Goal: Navigation & Orientation: Find specific page/section

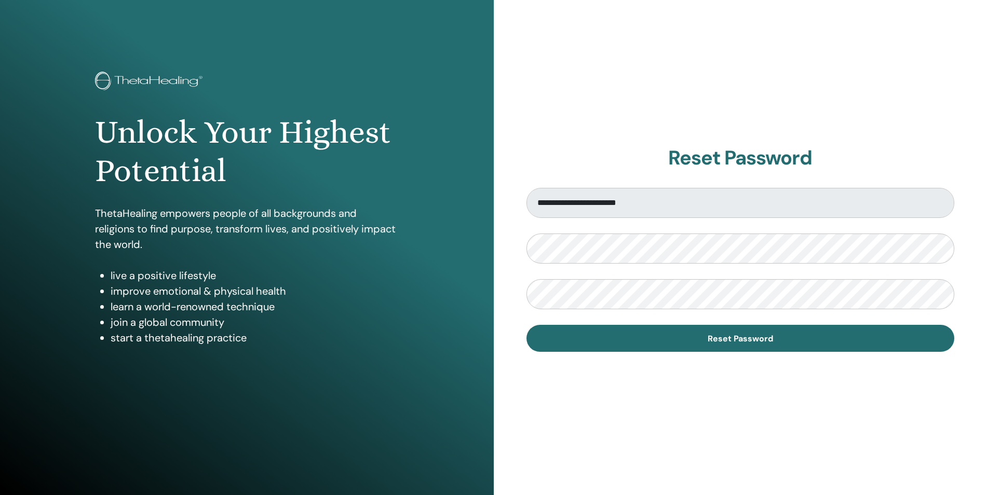
click at [527, 251] on div at bounding box center [741, 249] width 428 height 30
drag, startPoint x: 526, startPoint y: 251, endPoint x: 375, endPoint y: 227, distance: 152.9
click at [375, 227] on div "**********" at bounding box center [493, 249] width 987 height 498
click at [466, 240] on div "**********" at bounding box center [493, 249] width 987 height 498
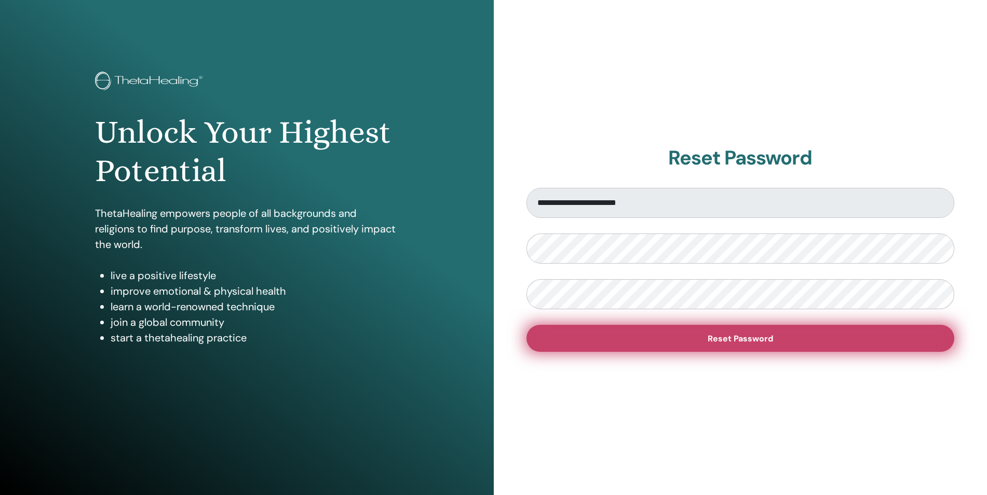
click at [745, 341] on span "Reset Password" at bounding box center [740, 338] width 65 height 11
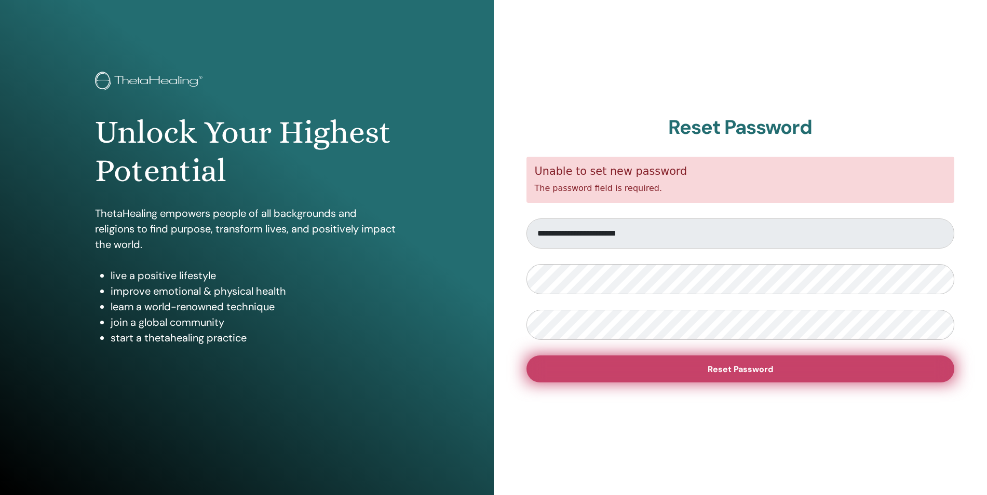
click at [678, 369] on button "Reset Password" at bounding box center [741, 369] width 428 height 27
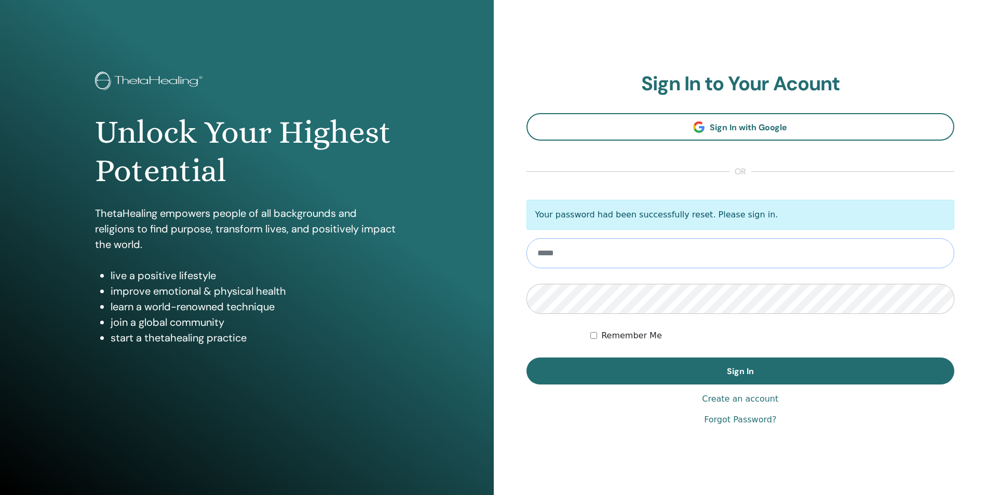
click at [566, 254] on input "email" at bounding box center [741, 253] width 428 height 30
paste input "**********"
type input "**********"
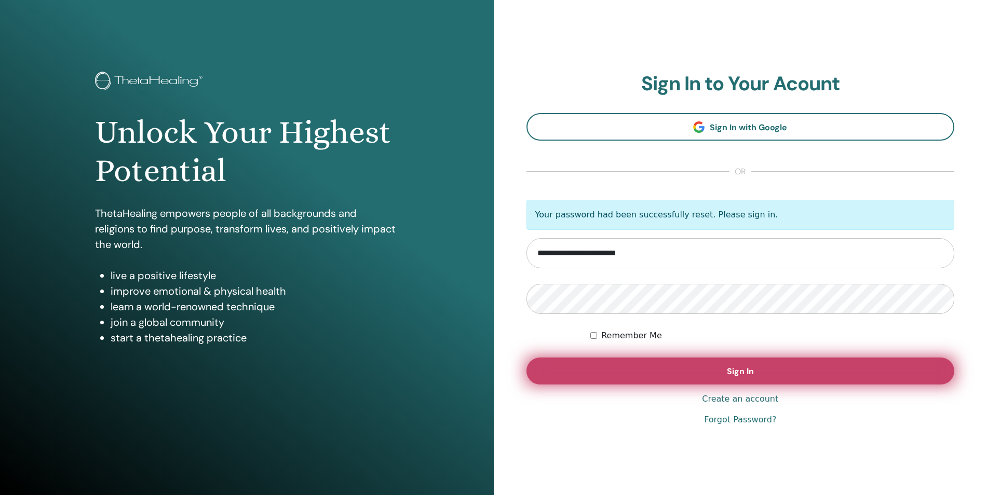
click at [668, 362] on button "Sign In" at bounding box center [741, 371] width 428 height 27
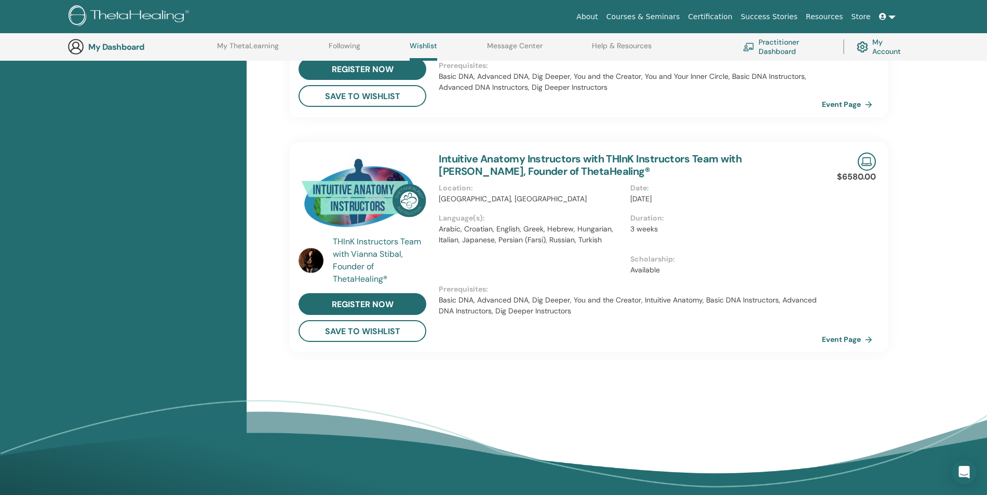
scroll to position [547, 0]
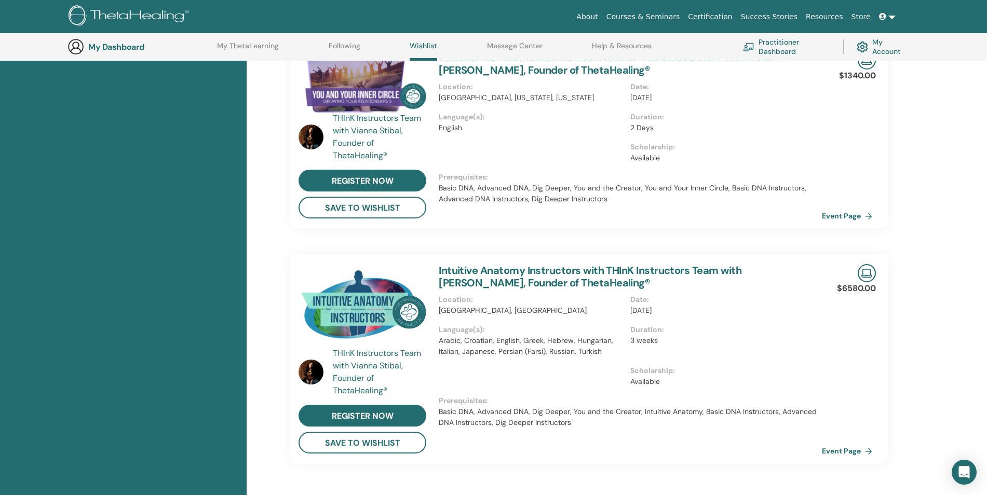
click at [356, 39] on div "My Dashboard My ThetaLearning Following Wishlist Message Center Help & Resource…" at bounding box center [502, 47] width 868 height 28
click at [350, 44] on link "Following" at bounding box center [345, 50] width 32 height 17
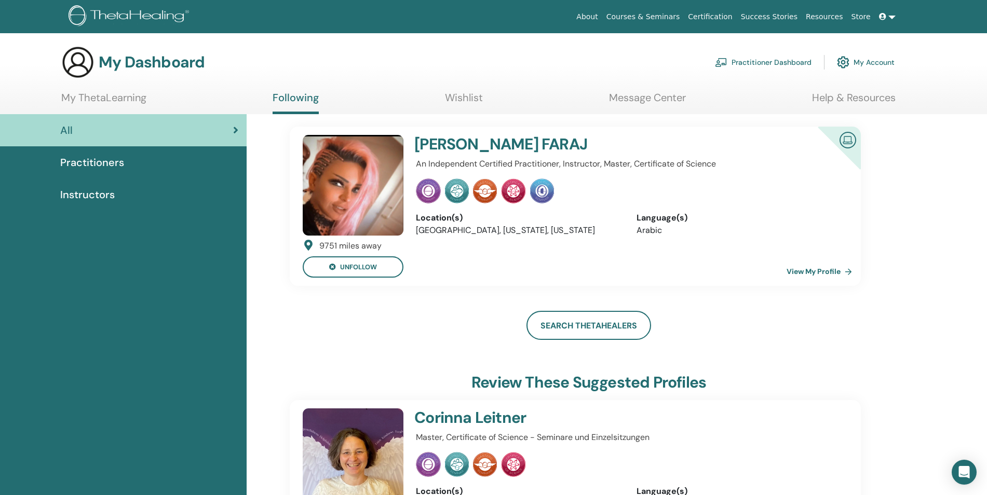
click at [809, 272] on link "View My Profile" at bounding box center [822, 271] width 70 height 21
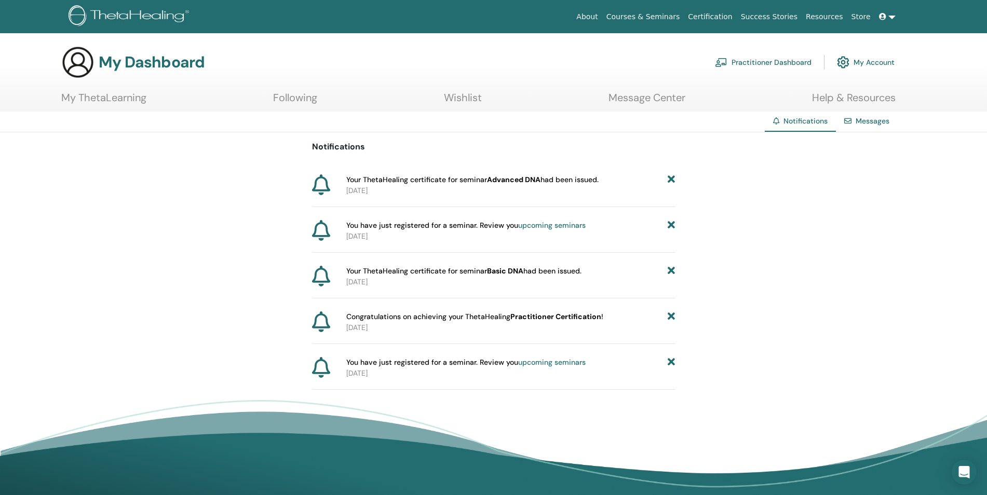
click at [82, 69] on img at bounding box center [77, 62] width 33 height 33
click at [116, 66] on h3 "My Dashboard" at bounding box center [152, 62] width 106 height 19
click at [103, 97] on link "My ThetaLearning" at bounding box center [103, 101] width 85 height 20
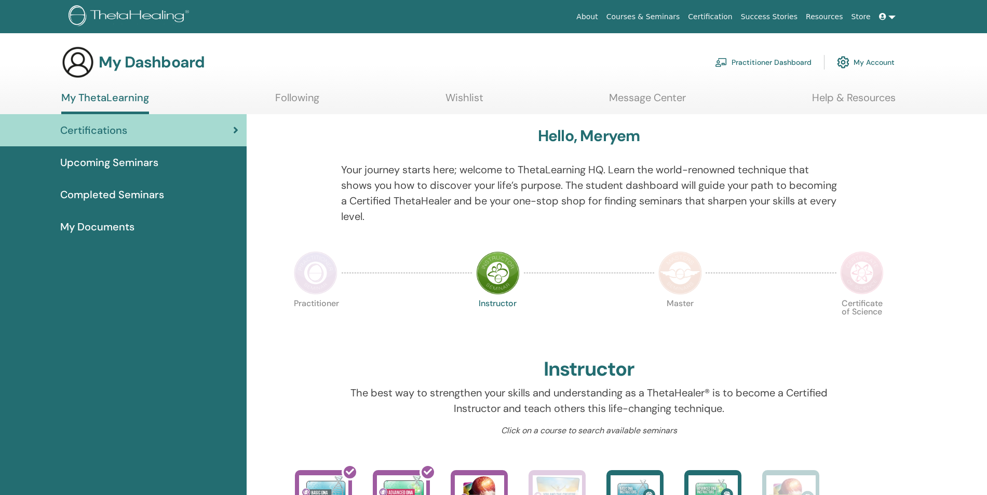
click at [127, 157] on span "Upcoming Seminars" at bounding box center [109, 163] width 98 height 16
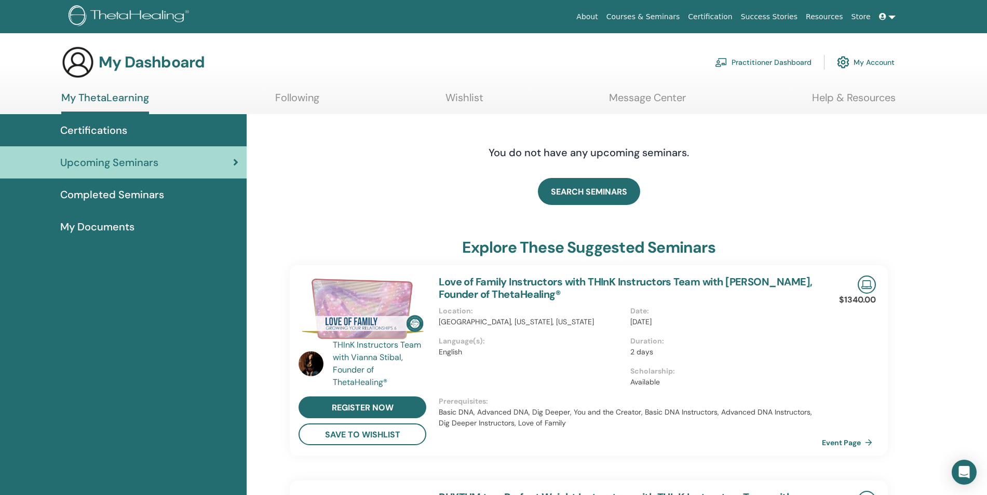
click at [152, 196] on span "Completed Seminars" at bounding box center [112, 195] width 104 height 16
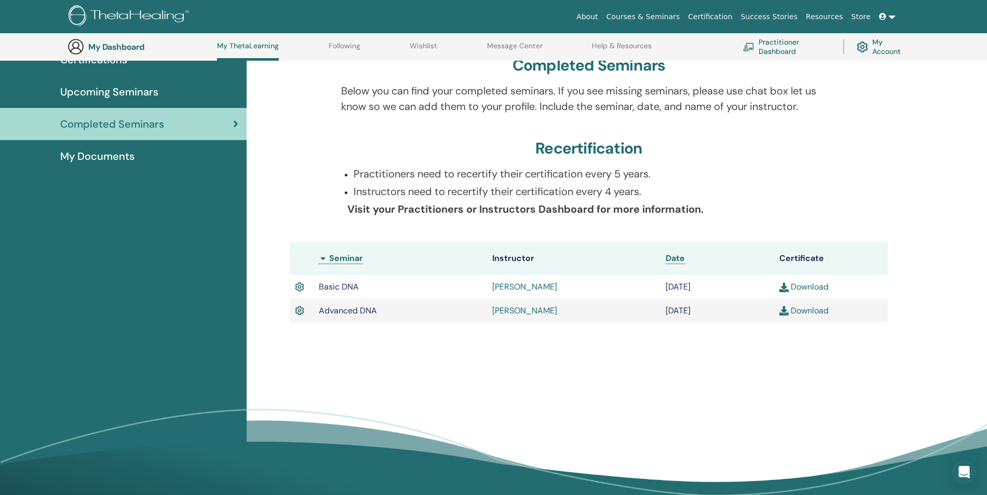
scroll to position [96, 0]
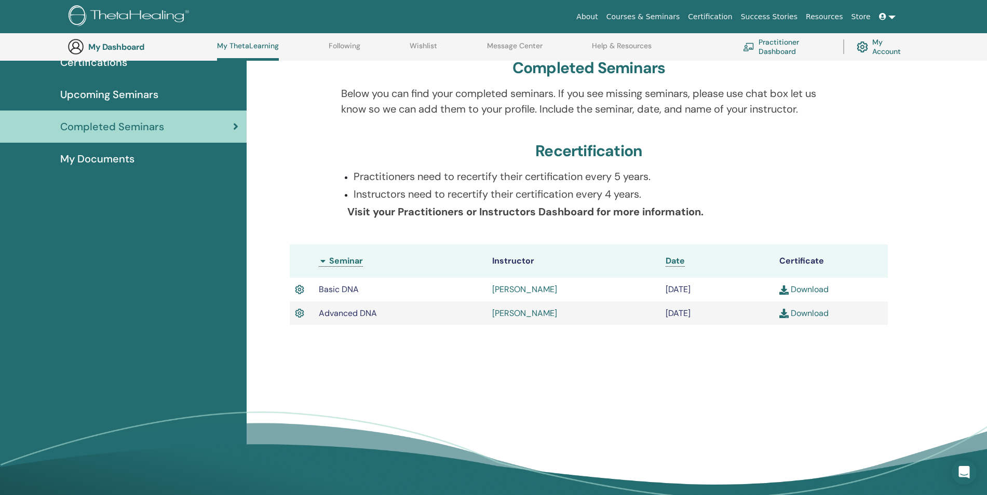
click at [359, 46] on link "Following" at bounding box center [345, 50] width 32 height 17
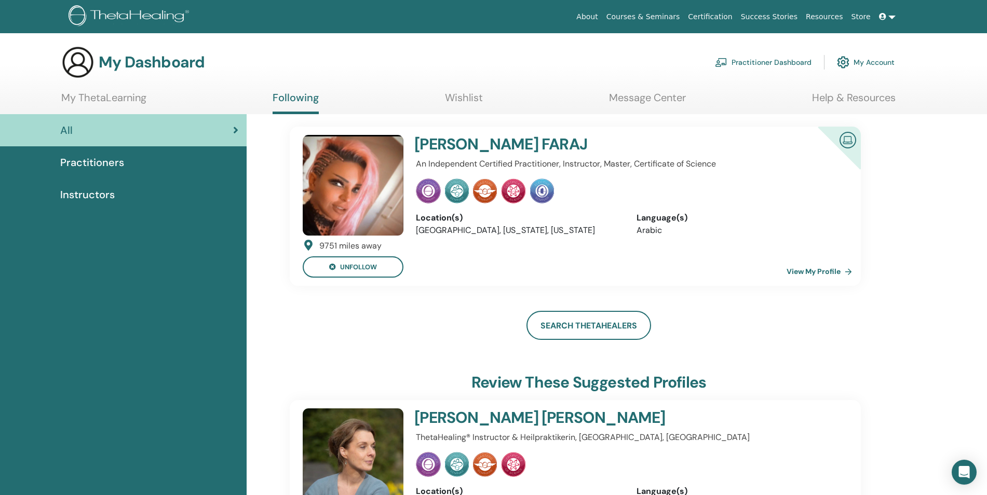
click at [618, 95] on link "Message Center" at bounding box center [647, 101] width 77 height 20
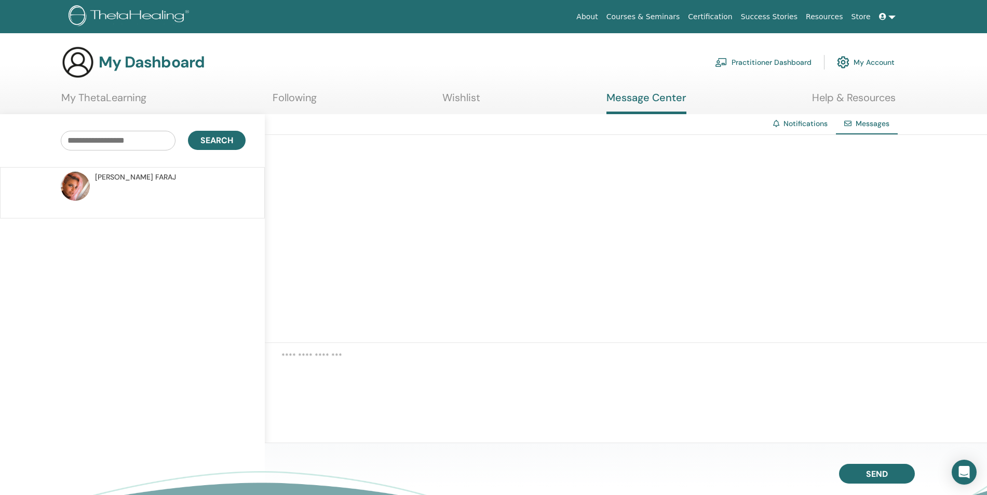
click at [146, 97] on link "My ThetaLearning" at bounding box center [103, 101] width 85 height 20
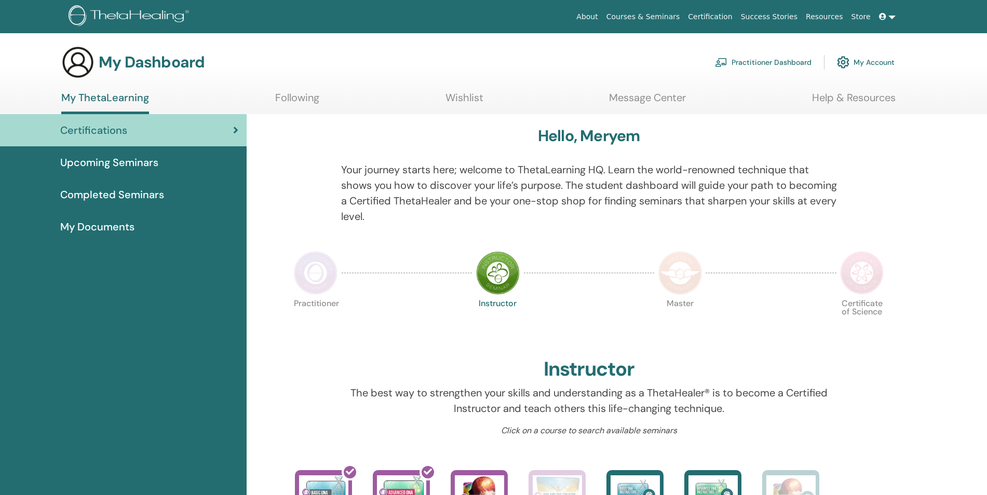
click at [135, 153] on link "Upcoming Seminars" at bounding box center [123, 162] width 247 height 32
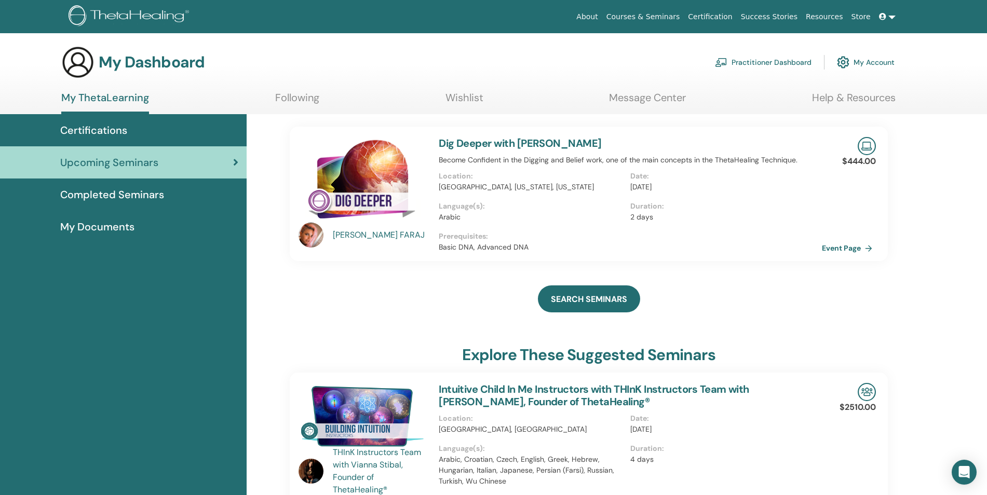
click at [131, 193] on span "Completed Seminars" at bounding box center [112, 195] width 104 height 16
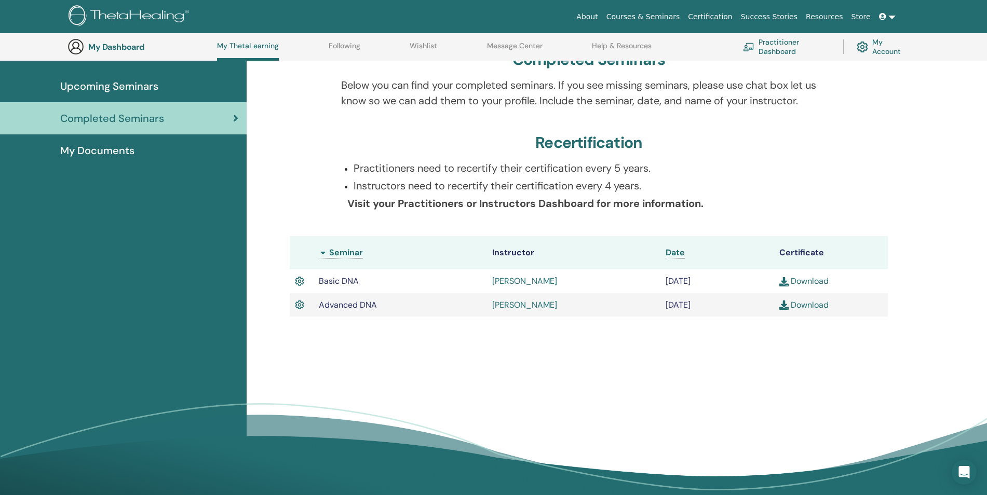
scroll to position [131, 0]
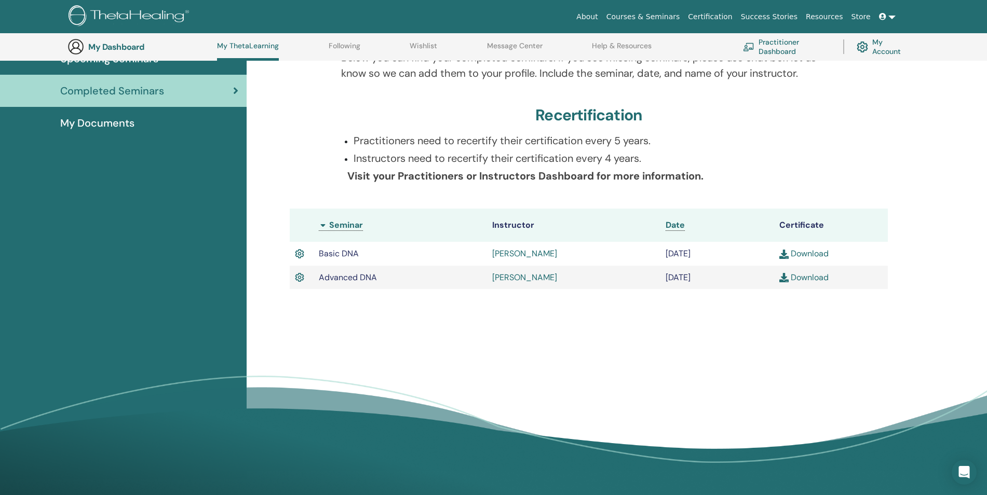
click at [154, 122] on div "My Documents" at bounding box center [123, 123] width 230 height 16
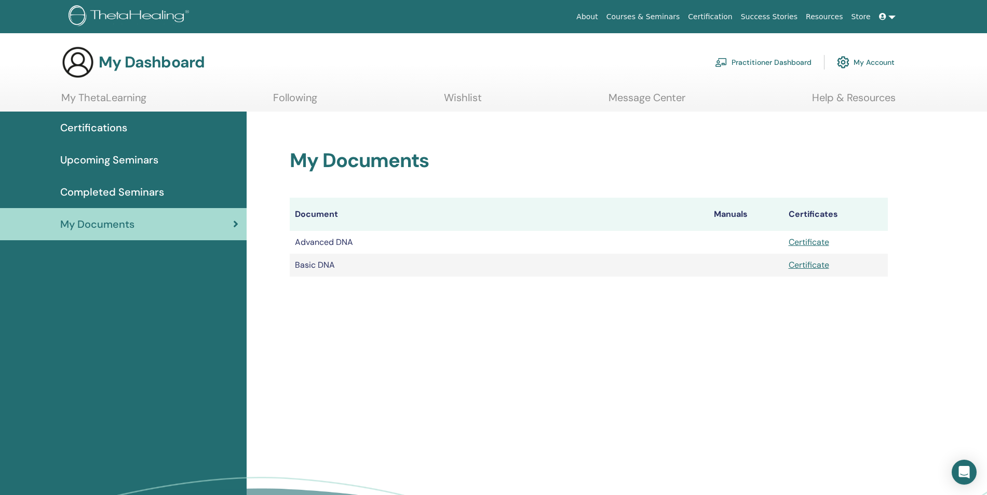
click at [134, 159] on span "Upcoming Seminars" at bounding box center [109, 160] width 98 height 16
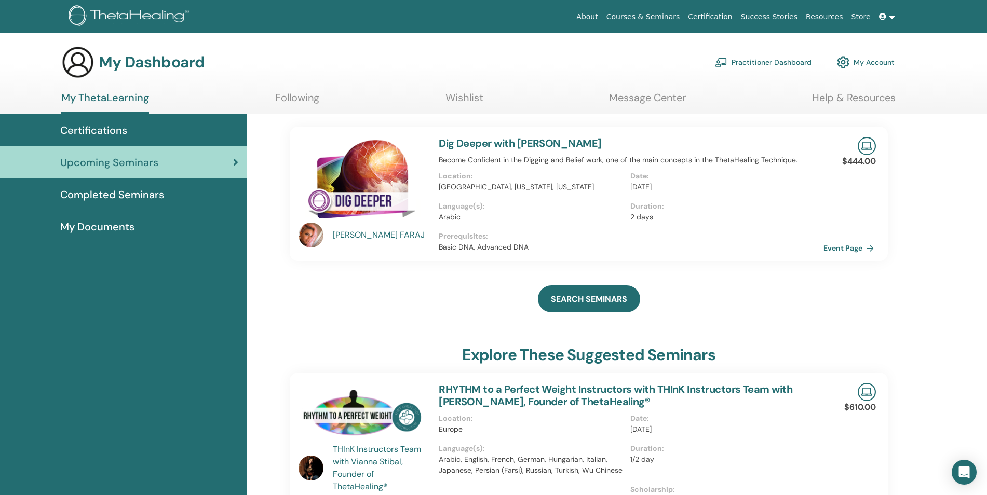
click at [868, 252] on link "Event Page" at bounding box center [851, 248] width 55 height 16
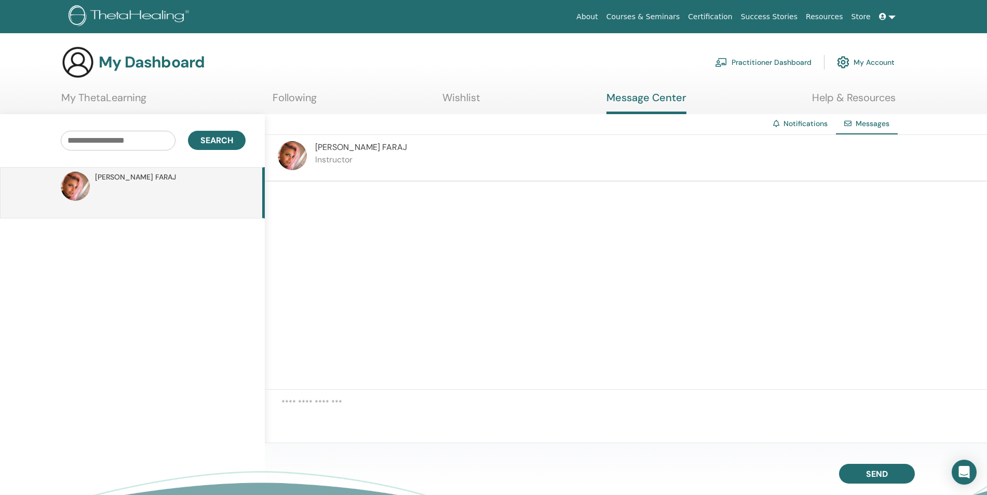
click at [124, 103] on link "My ThetaLearning" at bounding box center [103, 101] width 85 height 20
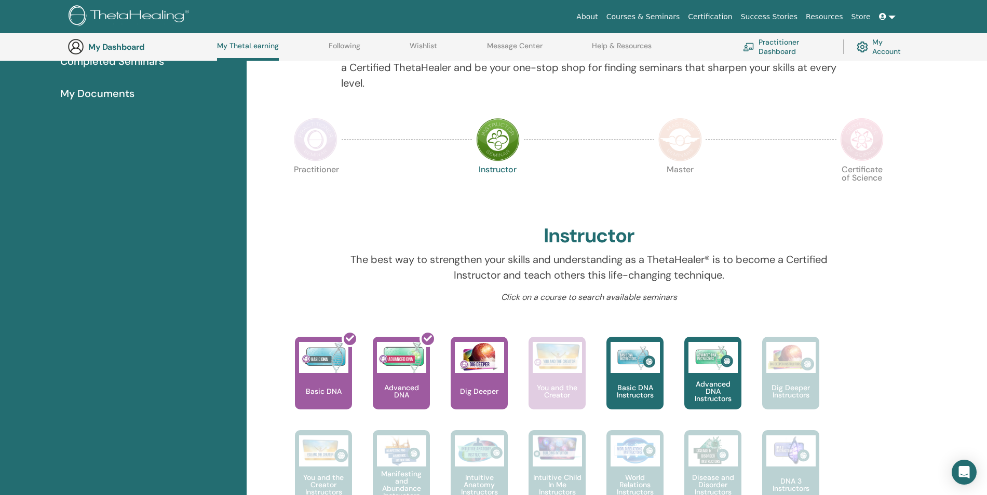
scroll to position [183, 0]
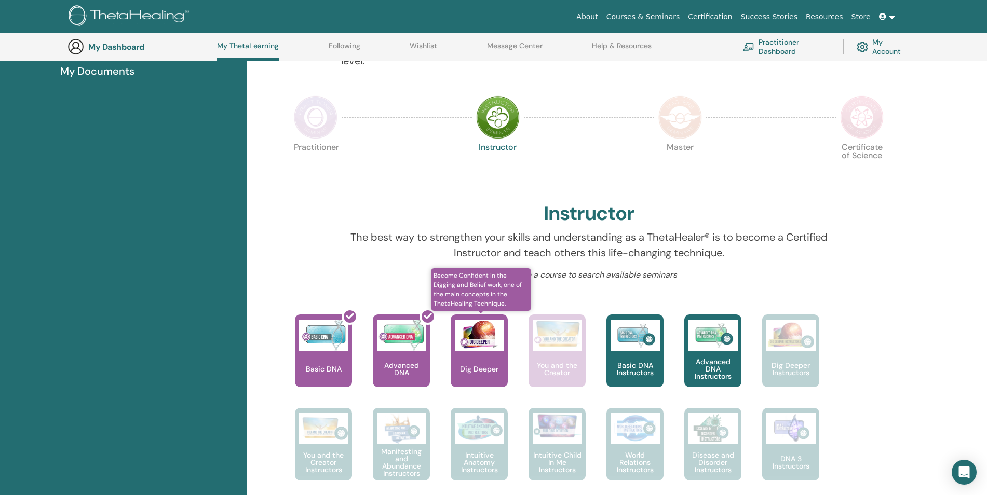
click at [478, 351] on img at bounding box center [479, 335] width 49 height 31
click at [474, 360] on div "Dig Deeper" at bounding box center [479, 351] width 57 height 73
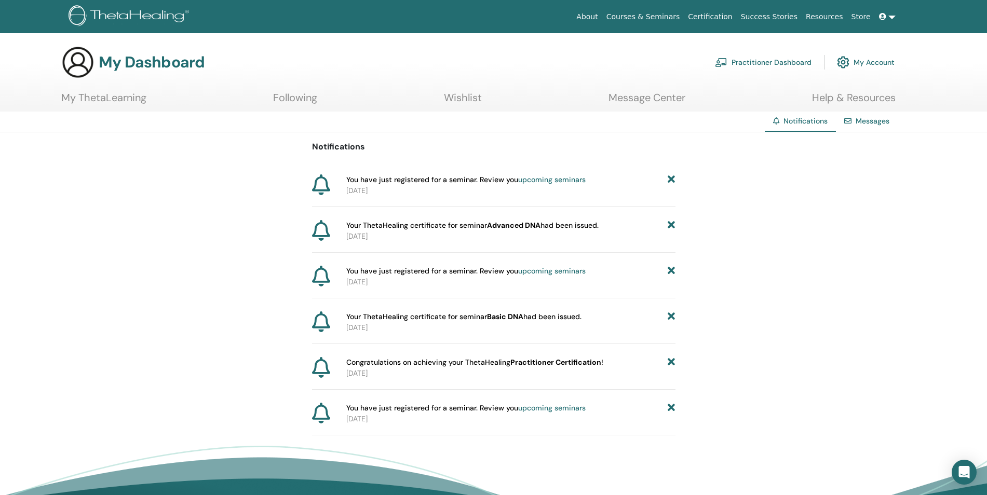
click at [554, 180] on link "upcoming seminars" at bounding box center [552, 179] width 68 height 9
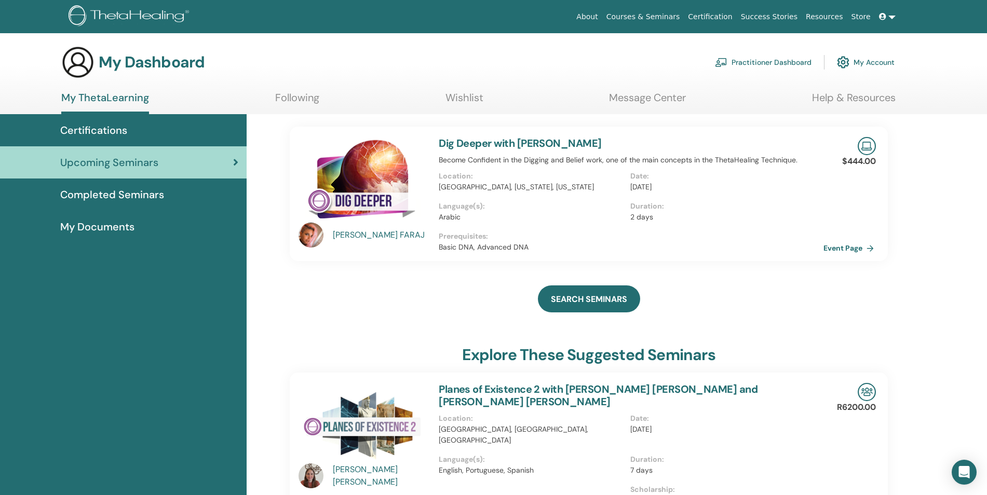
click at [865, 243] on link "Event Page" at bounding box center [851, 248] width 55 height 16
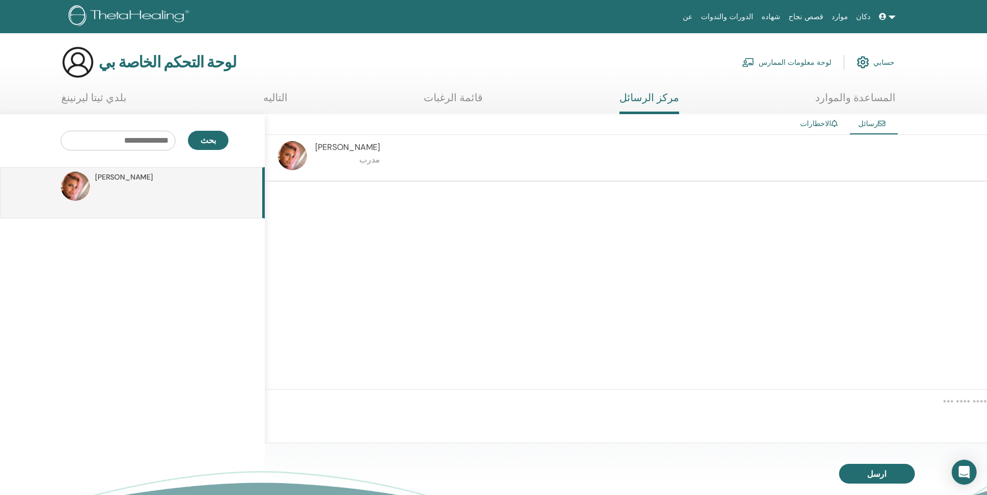
click at [83, 20] on img at bounding box center [131, 16] width 124 height 23
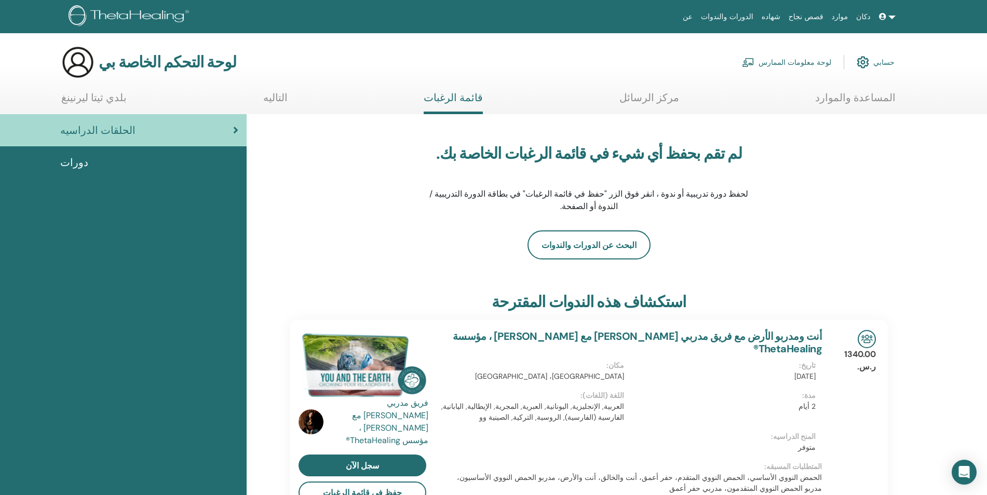
click at [675, 95] on link "مركز الرسائل" at bounding box center [649, 101] width 60 height 20
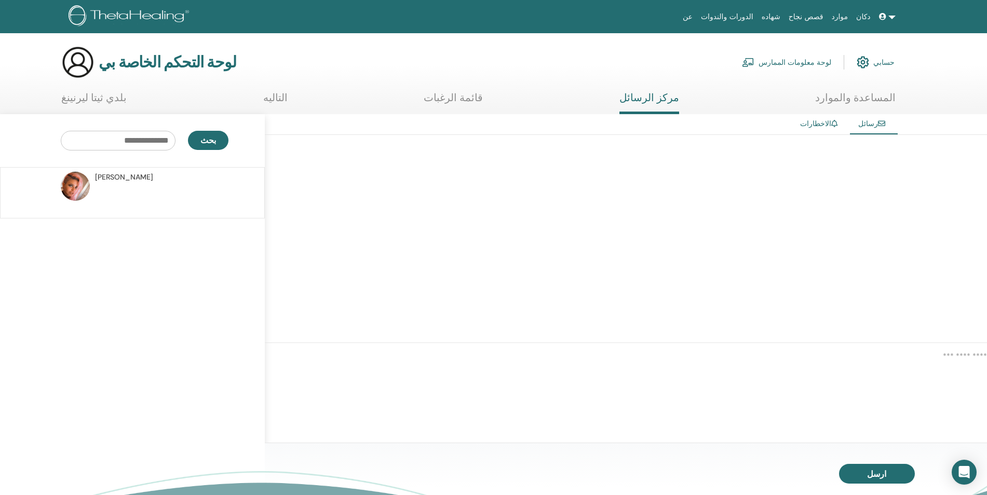
click at [884, 18] on icon at bounding box center [882, 16] width 7 height 7
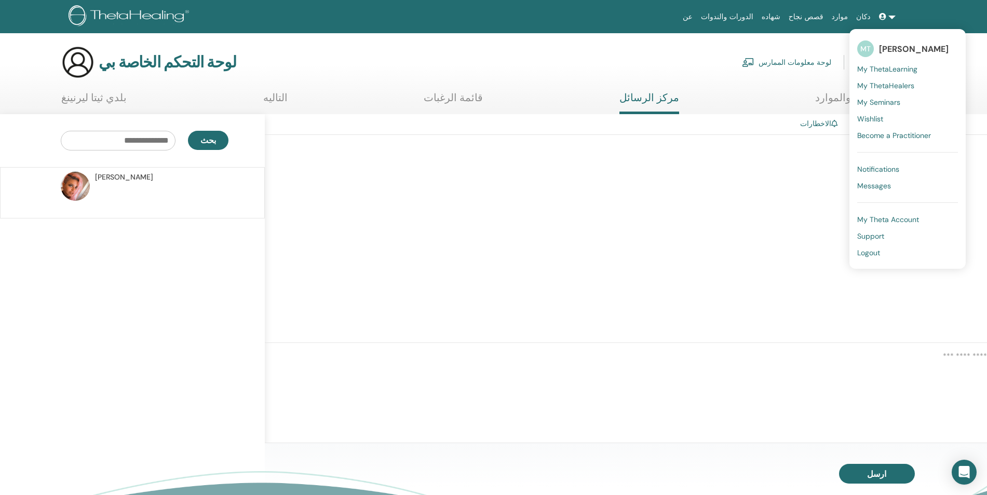
click at [881, 69] on span "My ThetaLearning" at bounding box center [887, 68] width 60 height 9
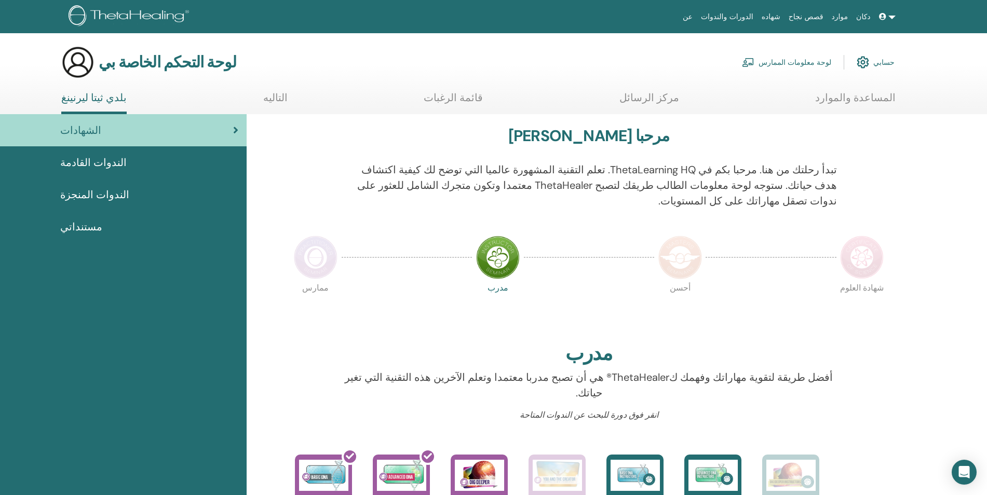
click at [101, 194] on span "الندوات المنجزة" at bounding box center [94, 195] width 69 height 16
click at [92, 228] on div "مستنداتي" at bounding box center [123, 227] width 230 height 16
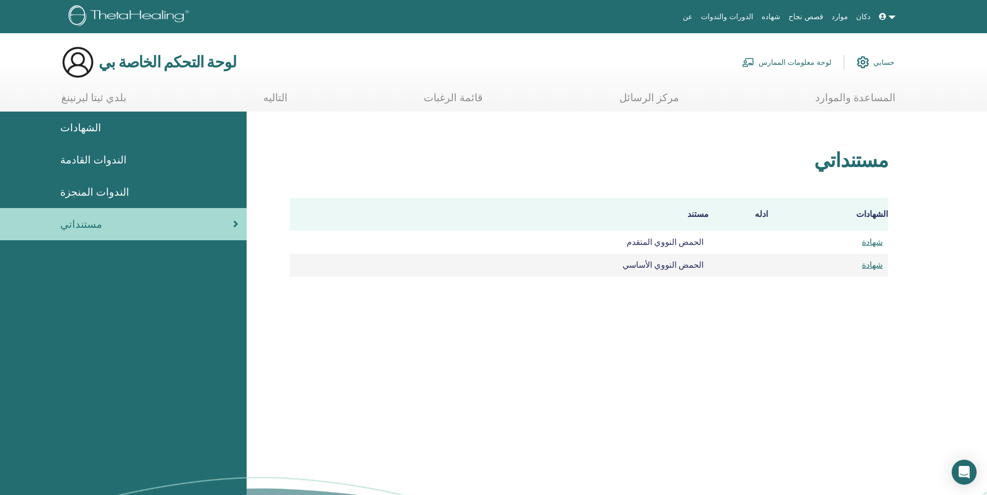
click at [101, 192] on span "الندوات المنجزة" at bounding box center [94, 192] width 69 height 16
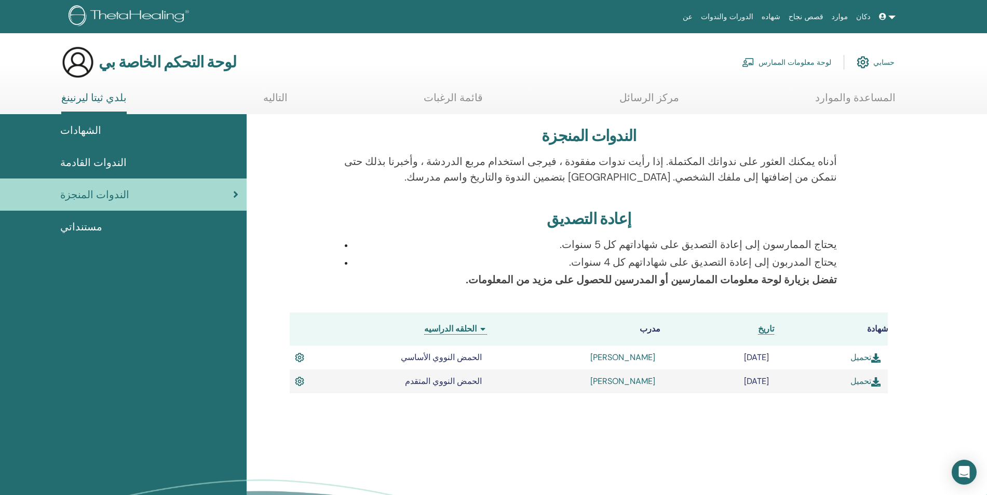
click at [123, 161] on div "الندوات القادمة" at bounding box center [123, 163] width 230 height 16
